Goal: Task Accomplishment & Management: Manage account settings

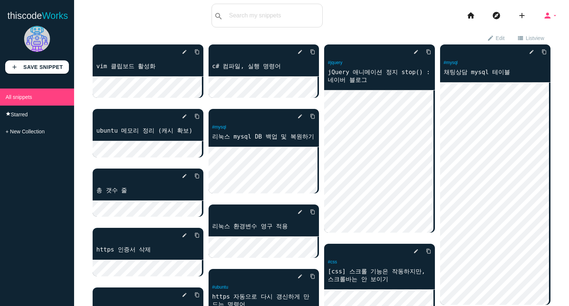
click at [543, 17] on icon "person" at bounding box center [547, 16] width 9 height 24
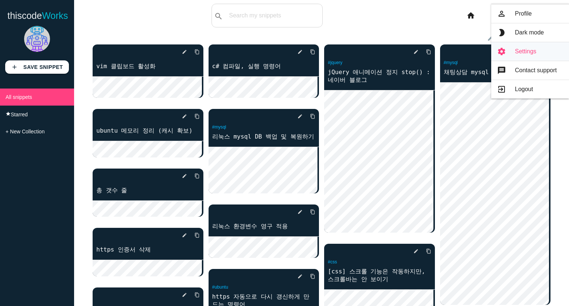
click at [526, 53] on link "settings Settings" at bounding box center [530, 51] width 78 height 19
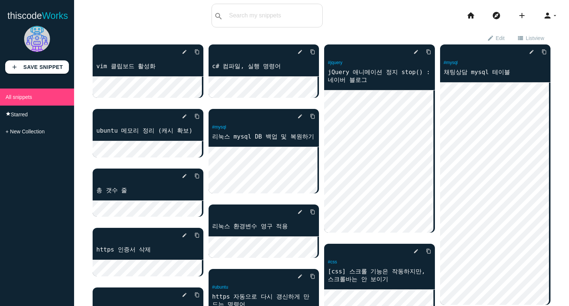
click at [543, 13] on icon "person" at bounding box center [547, 16] width 9 height 24
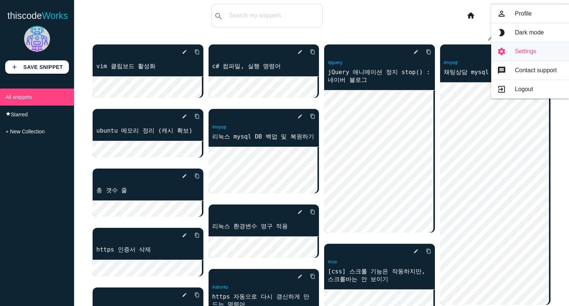
click at [538, 51] on link "settings Settings" at bounding box center [530, 51] width 78 height 19
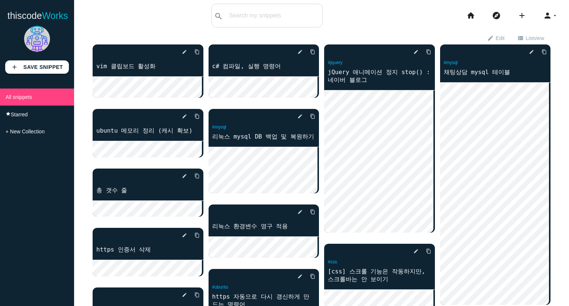
click at [553, 12] on li "person arrow_drop_down menu Dashboard Explore person_outline Profile brightness…" at bounding box center [552, 16] width 31 height 24
click at [544, 21] on icon "person" at bounding box center [547, 16] width 9 height 24
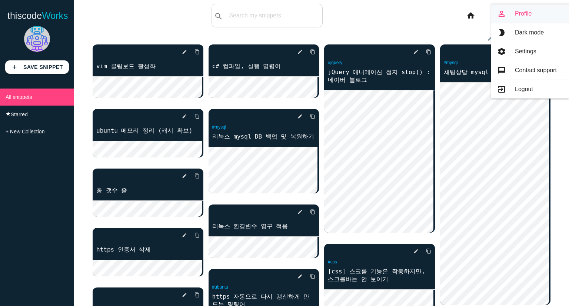
click at [540, 20] on link "person_outline Profile" at bounding box center [530, 13] width 78 height 19
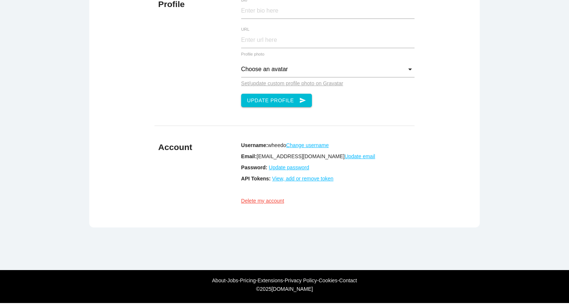
scroll to position [105, 0]
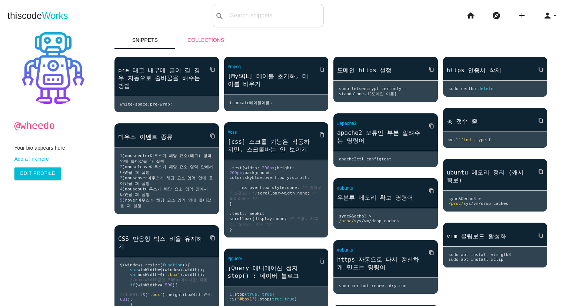
click at [206, 45] on link "Collections" at bounding box center [206, 40] width 61 height 18
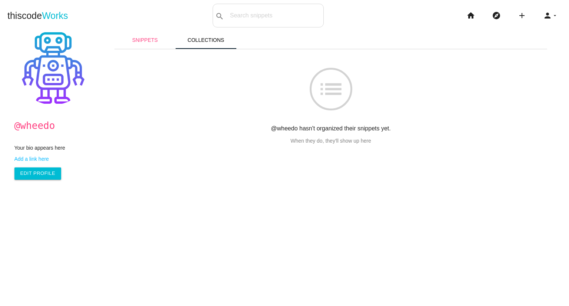
click at [158, 44] on link "Snippets" at bounding box center [144, 40] width 61 height 18
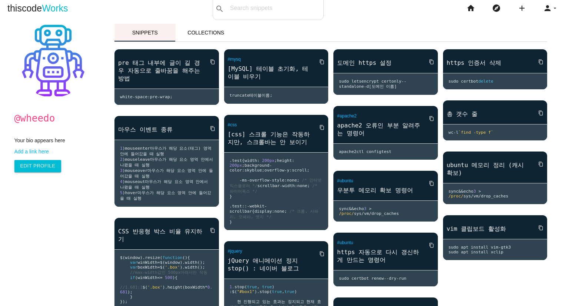
scroll to position [7, 0]
